Goal: Information Seeking & Learning: Learn about a topic

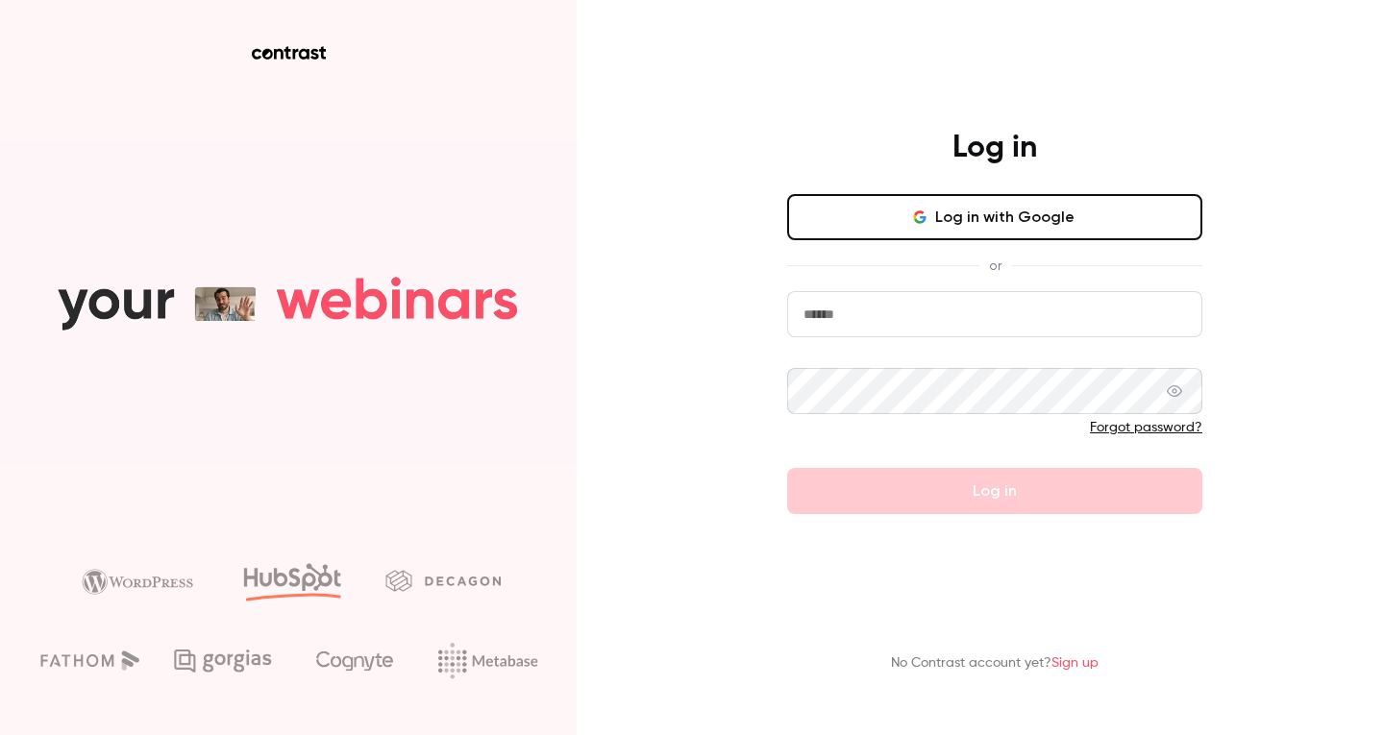
click at [955, 210] on button "Log in with Google" at bounding box center [994, 217] width 415 height 46
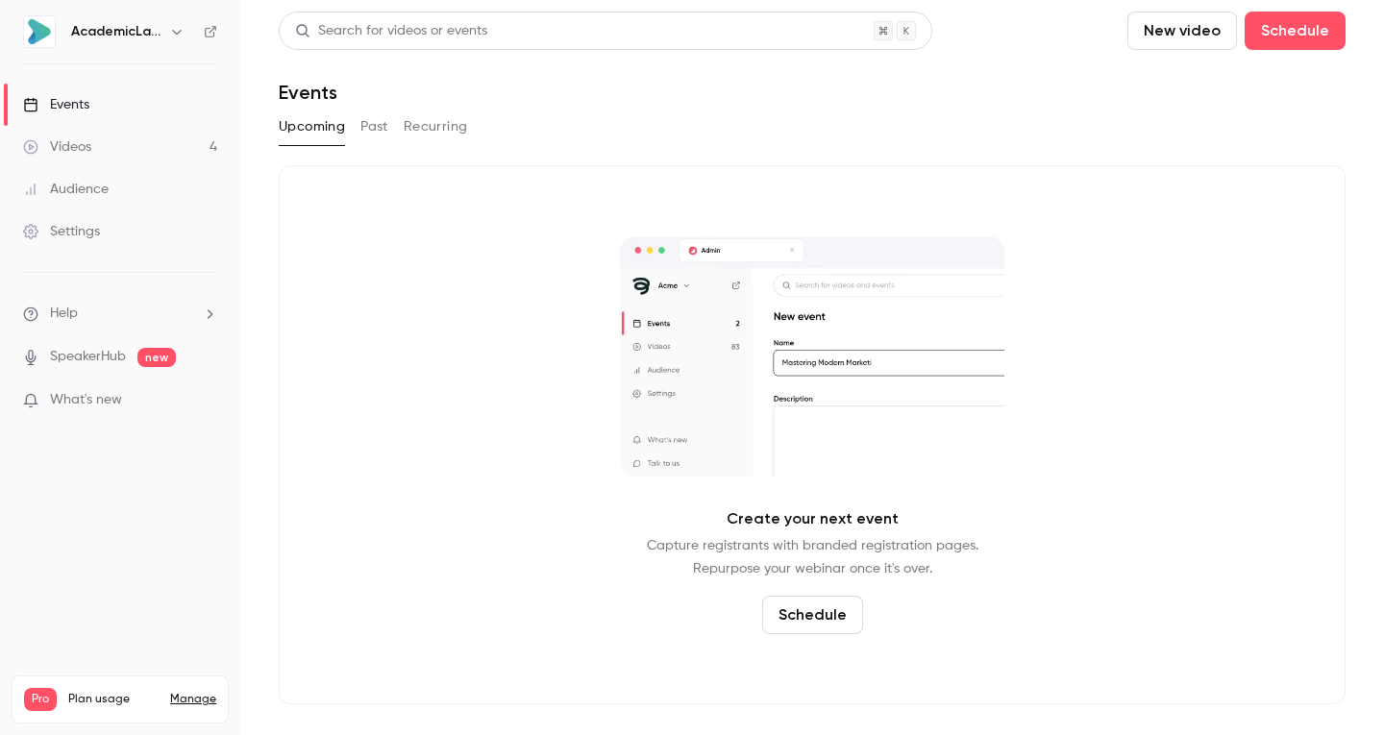
click at [363, 125] on button "Past" at bounding box center [374, 127] width 28 height 31
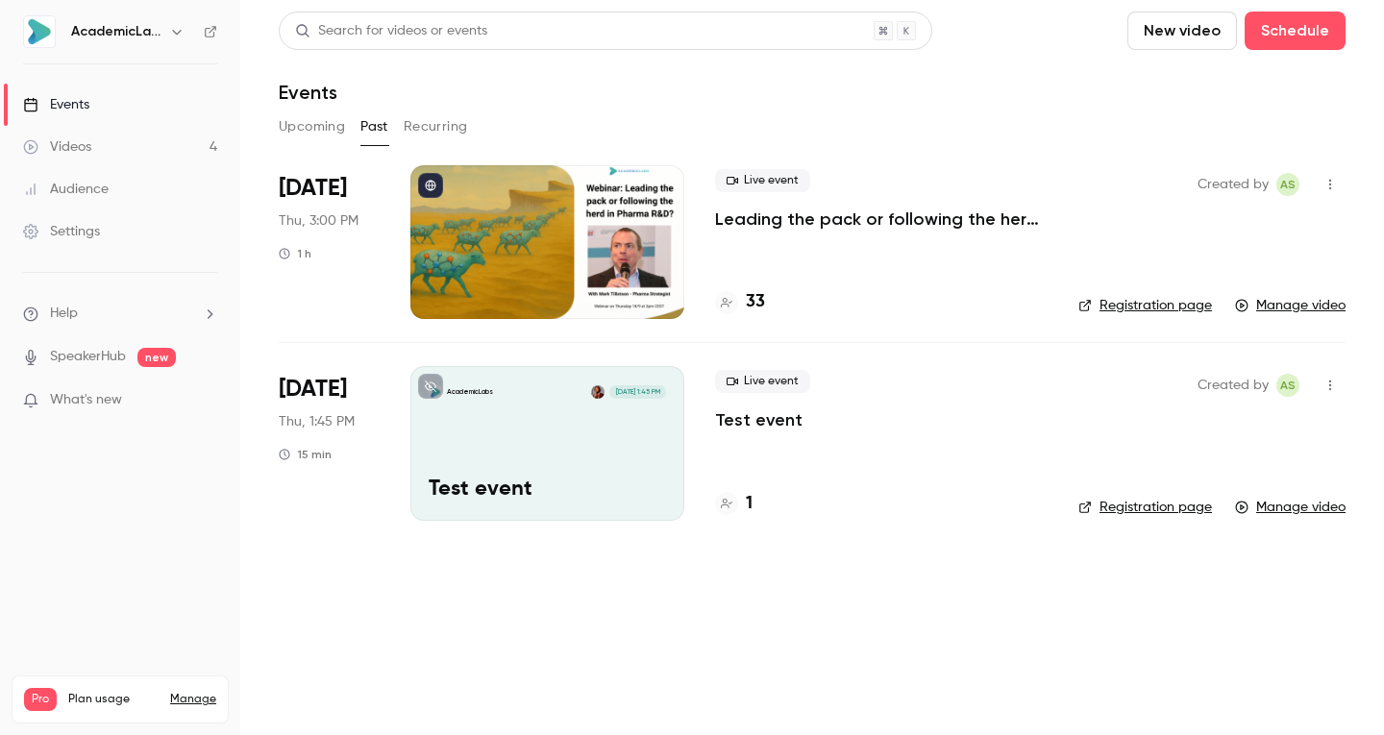
click at [900, 243] on div "Live event Leading the pack or following the herd? The consequences of pipeline…" at bounding box center [881, 242] width 333 height 154
click at [893, 209] on p "Leading the pack or following the herd? The consequences of pipeline asset clus…" at bounding box center [881, 219] width 333 height 23
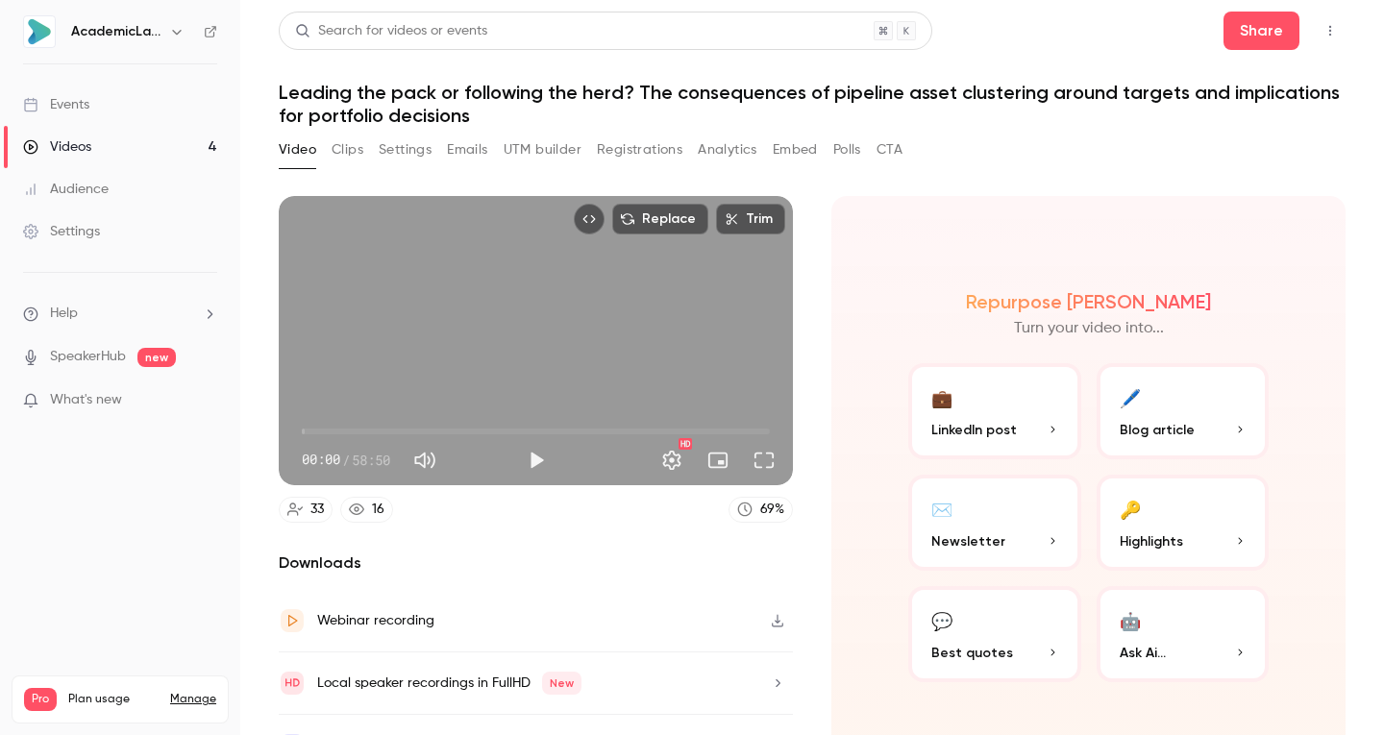
click at [657, 158] on button "Registrations" at bounding box center [640, 150] width 86 height 31
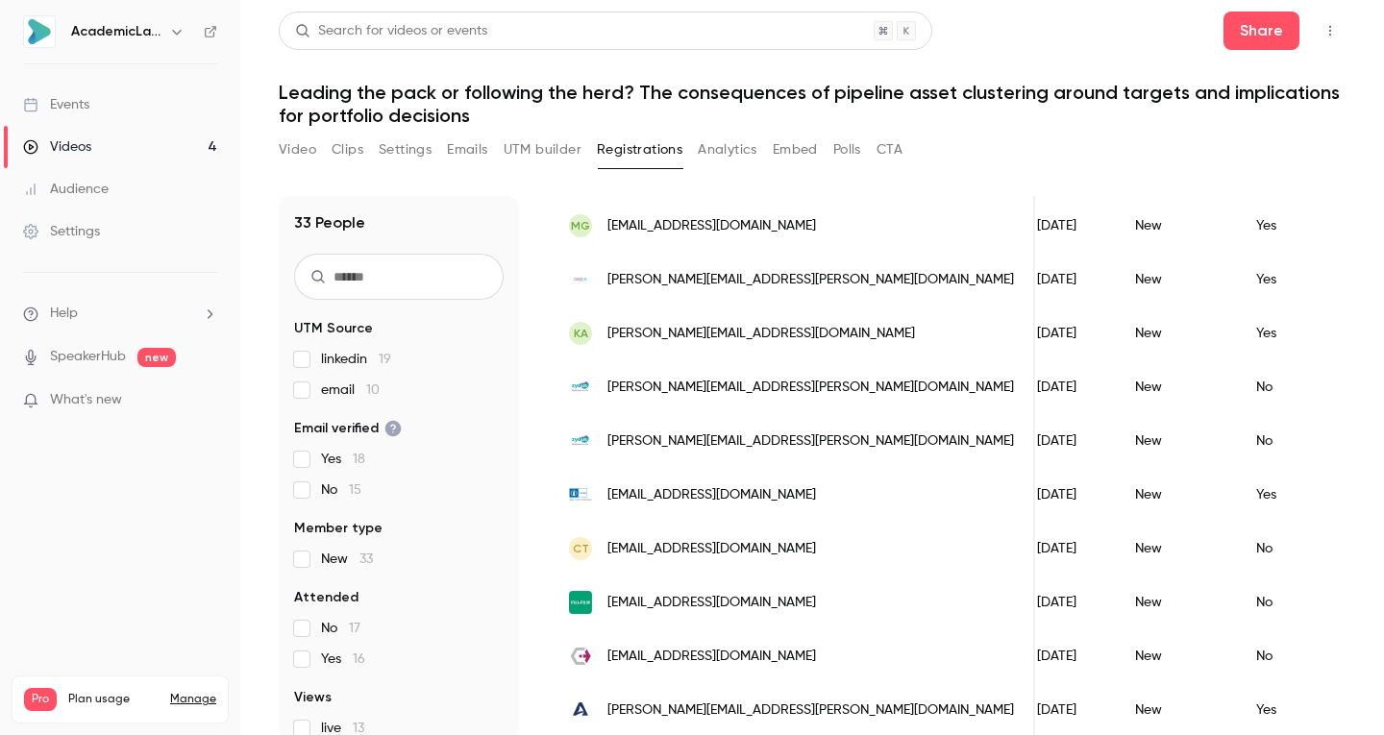
scroll to position [0, 473]
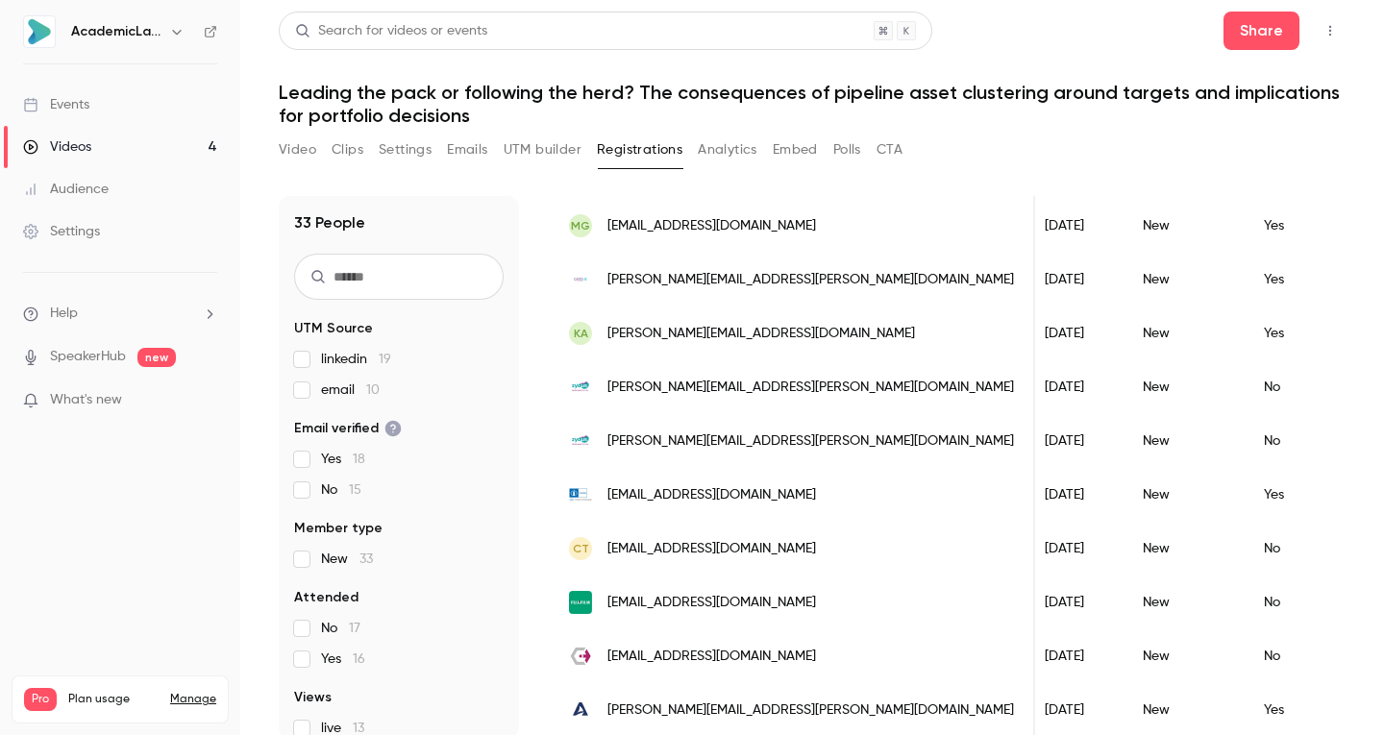
click at [745, 148] on button "Analytics" at bounding box center [728, 150] width 60 height 31
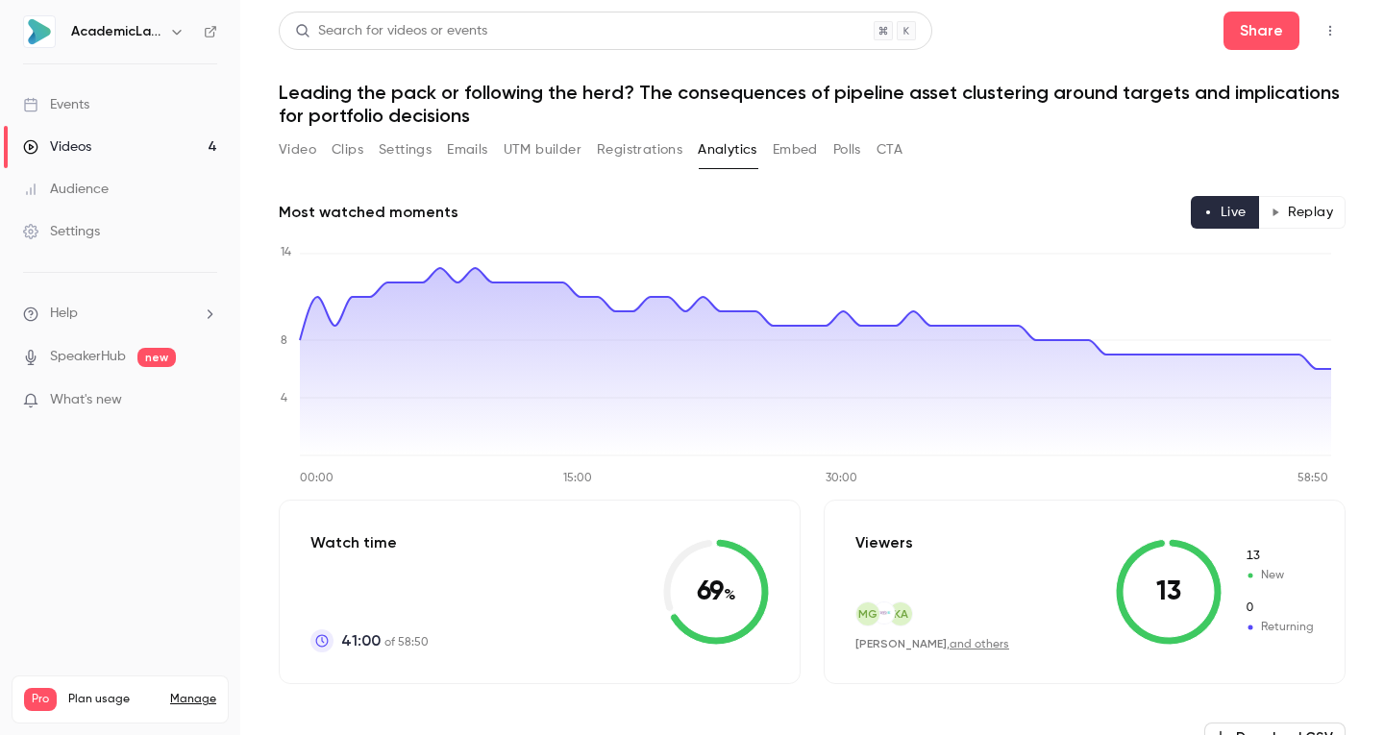
click at [1269, 225] on button "Replay" at bounding box center [1301, 212] width 87 height 33
